Goal: Find specific page/section: Find specific page/section

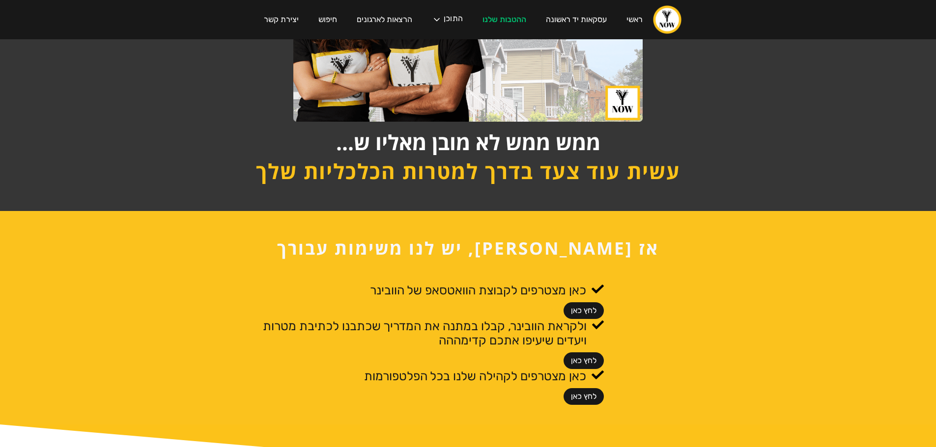
scroll to position [196, 0]
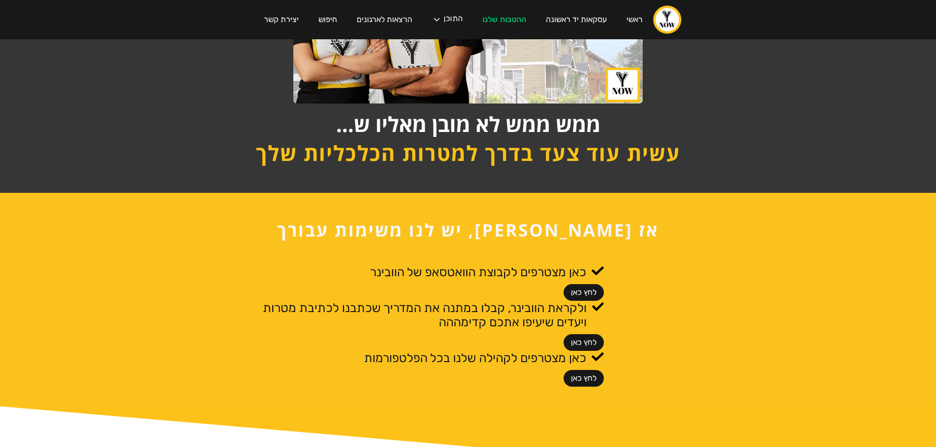
click at [573, 291] on link "לחץ כאן" at bounding box center [583, 292] width 40 height 17
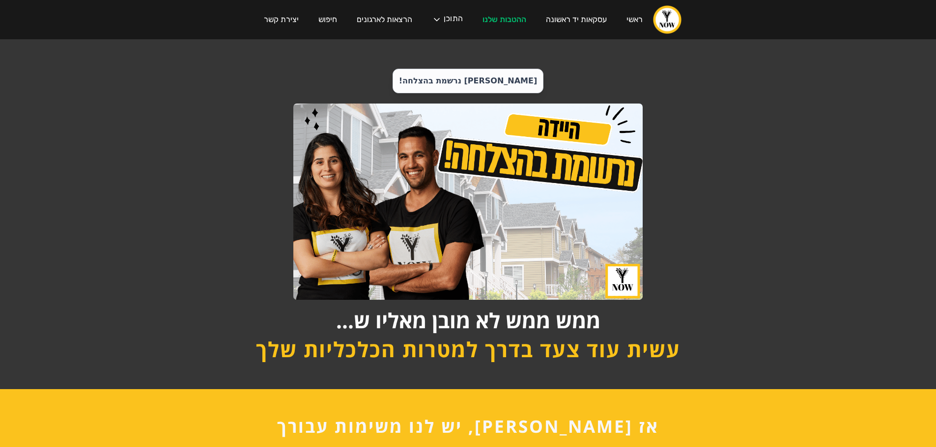
scroll to position [196, 0]
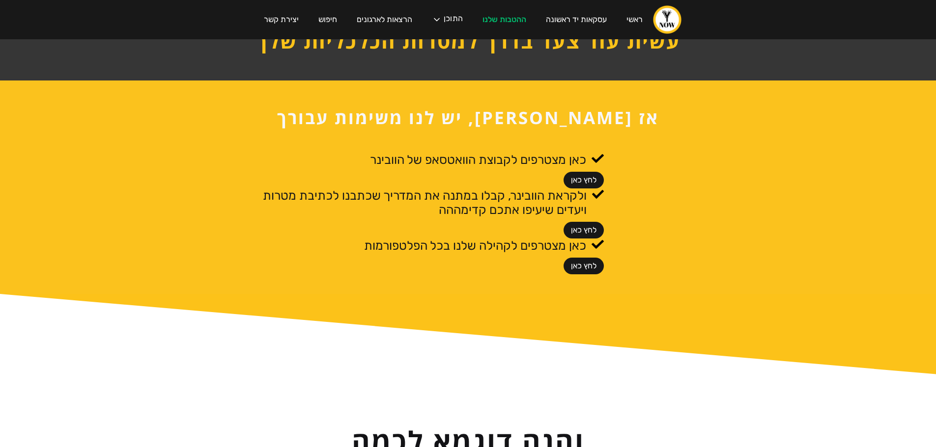
scroll to position [135, 0]
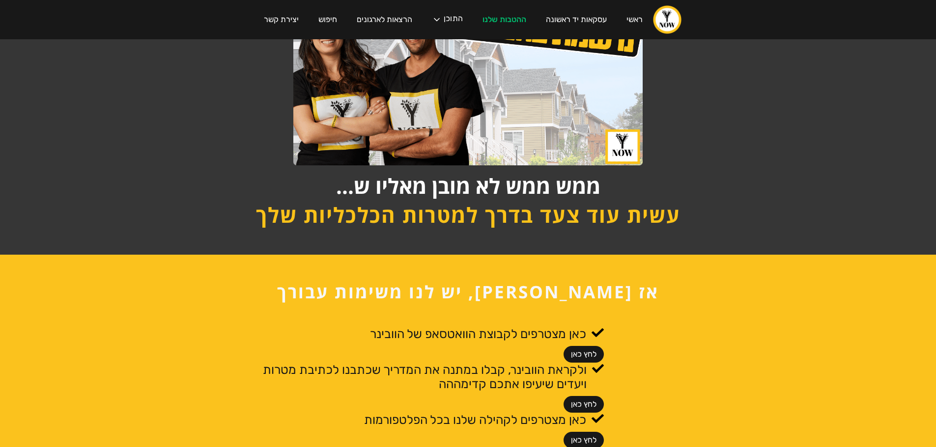
click at [574, 354] on link "לחץ כאן" at bounding box center [583, 354] width 40 height 17
